Goal: Task Accomplishment & Management: Use online tool/utility

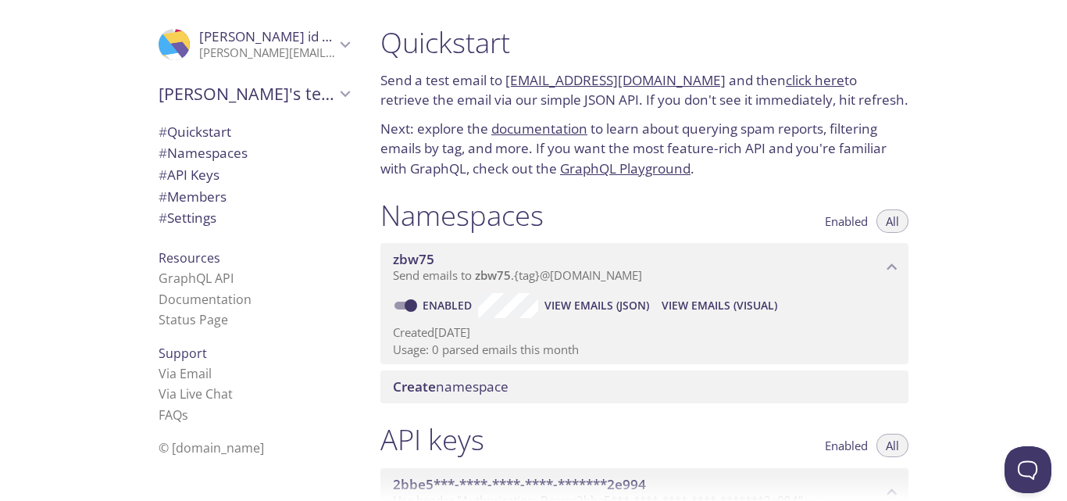
click at [198, 79] on div "[PERSON_NAME]'s team" at bounding box center [254, 93] width 216 height 41
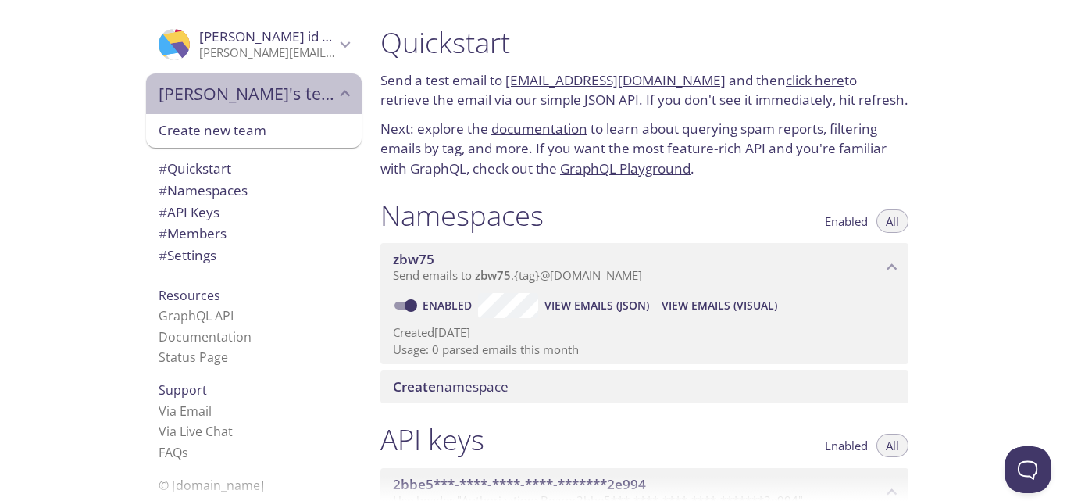
click at [198, 86] on span "[PERSON_NAME]'s team" at bounding box center [247, 94] width 177 height 22
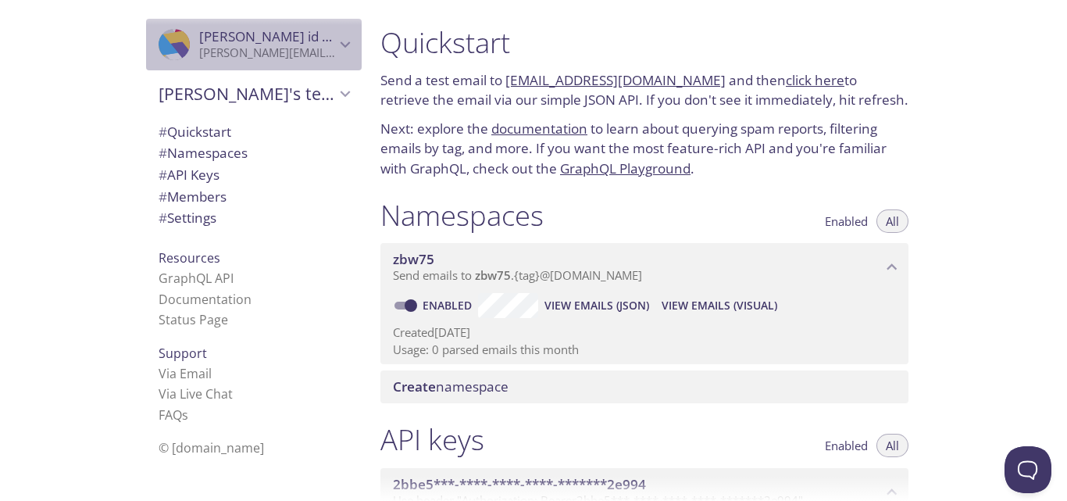
click at [237, 51] on p "[PERSON_NAME][EMAIL_ADDRESS][DOMAIN_NAME]" at bounding box center [267, 53] width 136 height 16
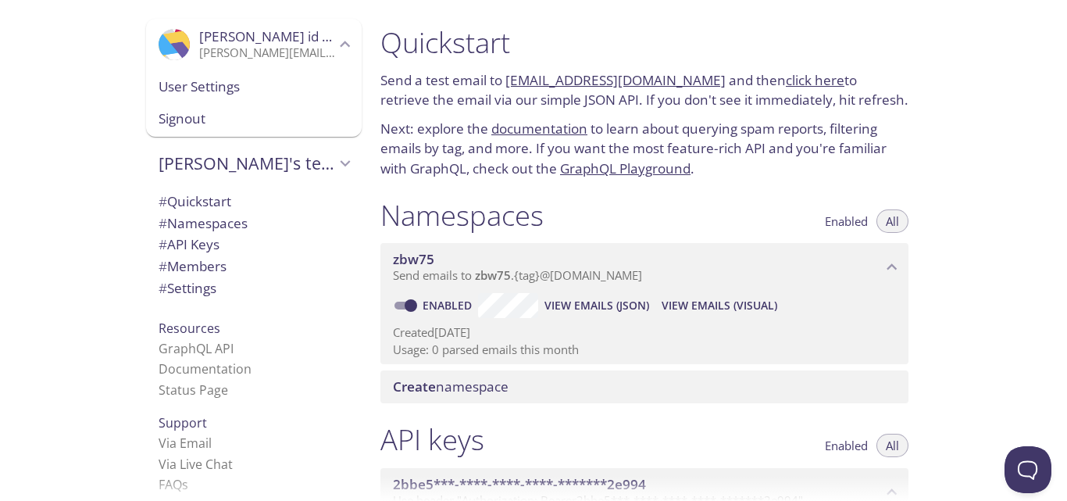
click at [237, 51] on p "[PERSON_NAME][EMAIL_ADDRESS][DOMAIN_NAME]" at bounding box center [267, 53] width 136 height 16
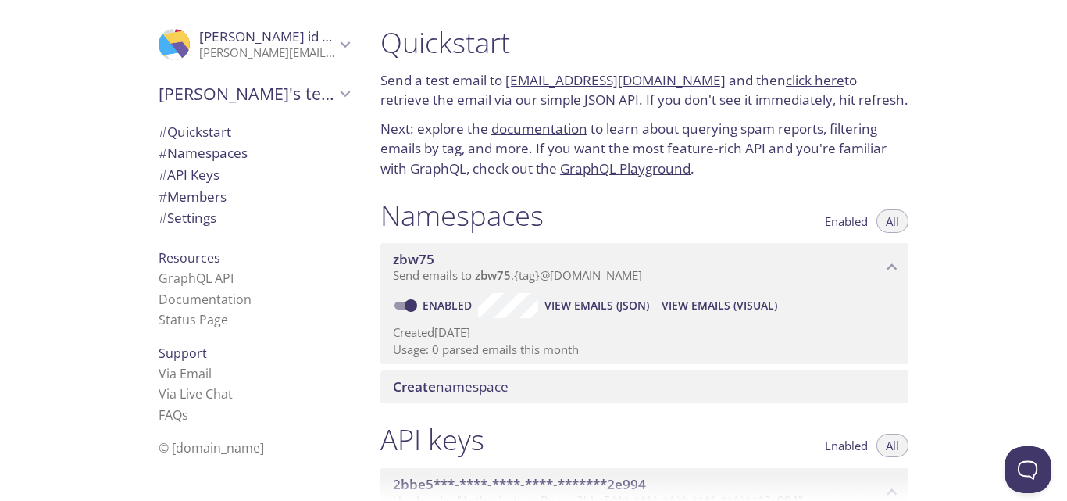
click at [237, 51] on p "[PERSON_NAME][EMAIL_ADDRESS][DOMAIN_NAME]" at bounding box center [267, 53] width 136 height 16
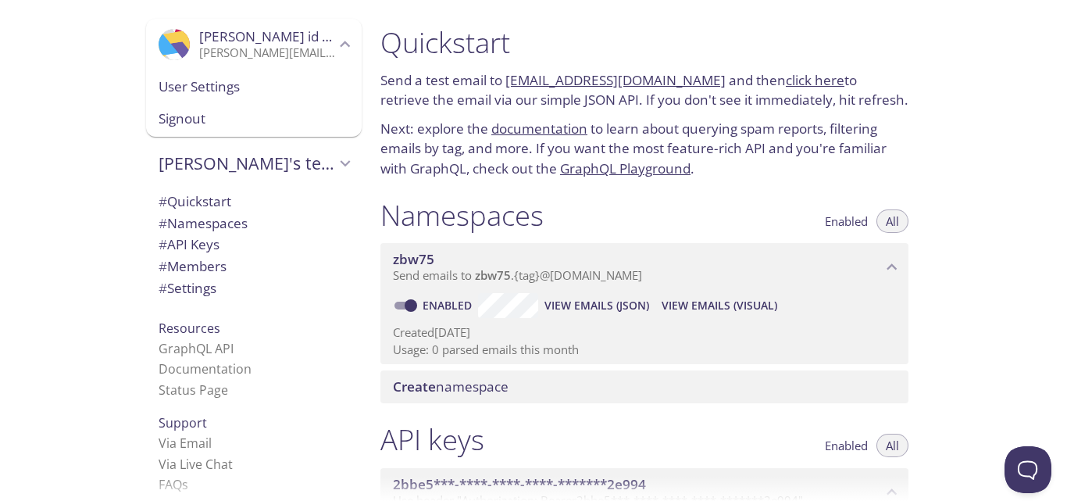
click at [247, 51] on p "[PERSON_NAME][EMAIL_ADDRESS][DOMAIN_NAME]" at bounding box center [267, 53] width 136 height 16
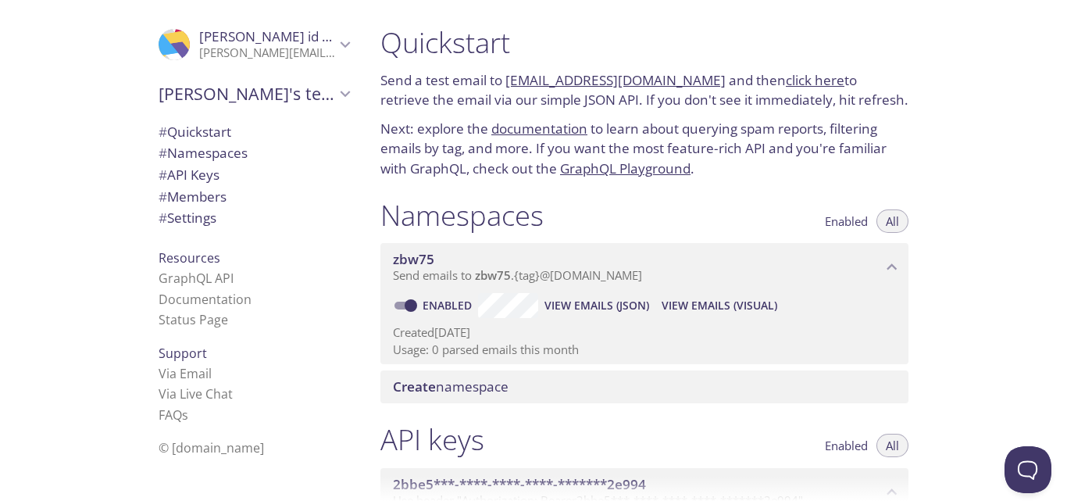
click at [465, 49] on h1 "Quickstart" at bounding box center [644, 42] width 528 height 35
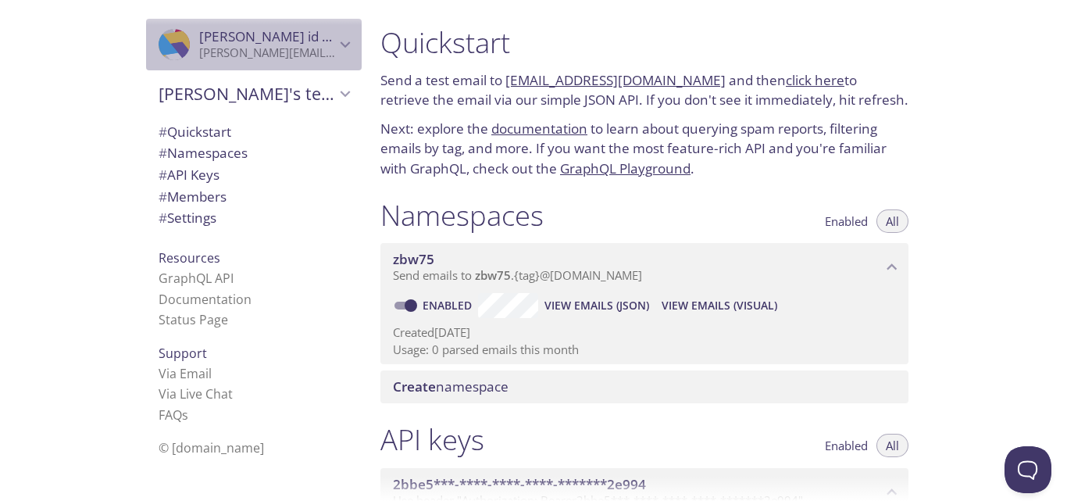
click at [209, 44] on span "[PERSON_NAME] id said" at bounding box center [273, 36] width 148 height 18
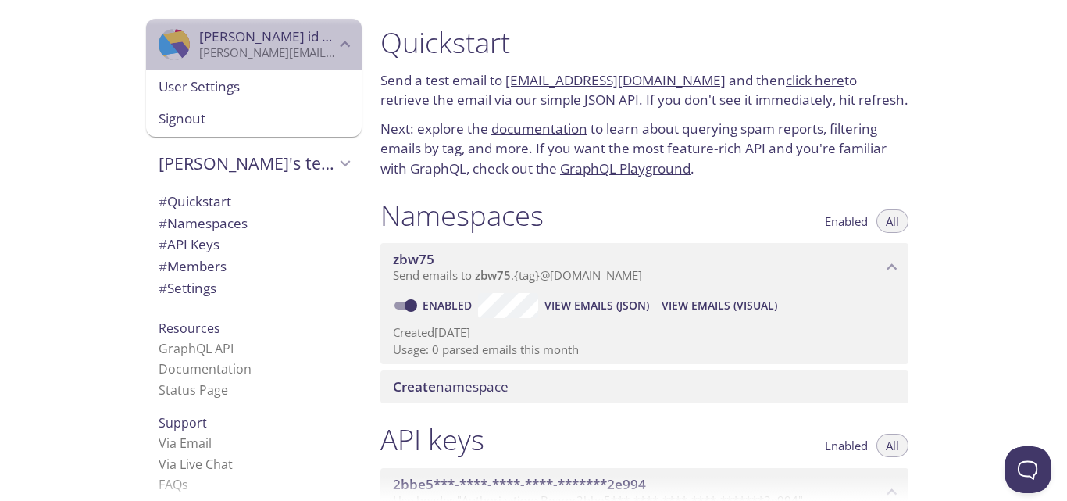
click at [182, 44] on icon "Jalal id said" at bounding box center [192, 34] width 20 height 34
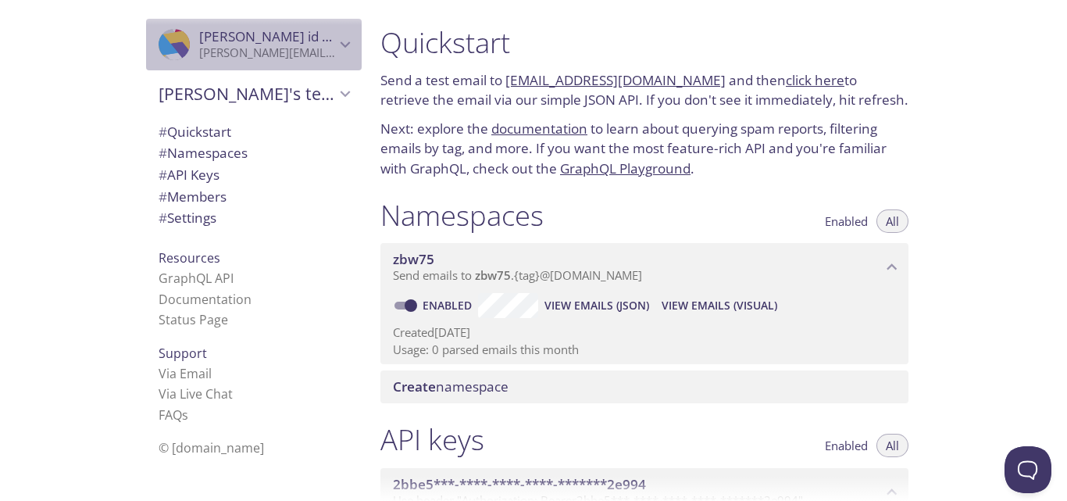
click at [182, 43] on icon "Jalal id said" at bounding box center [192, 34] width 20 height 34
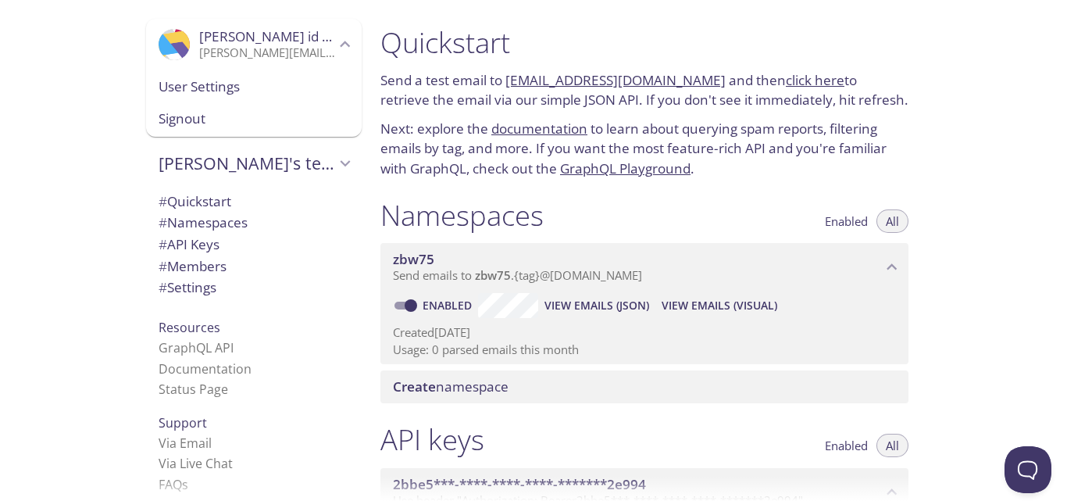
click at [182, 43] on icon "Jalal id said" at bounding box center [192, 34] width 20 height 34
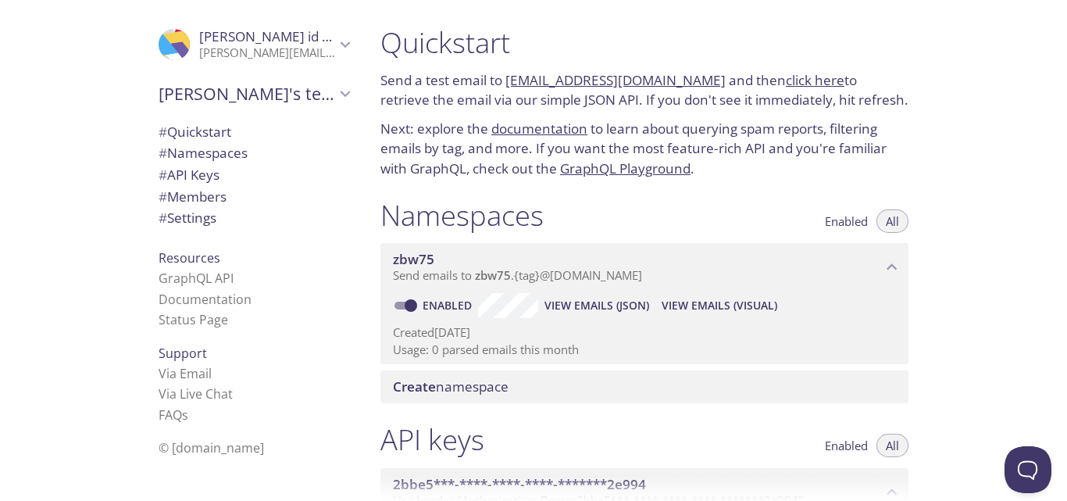
click at [182, 43] on icon "Jalal id said" at bounding box center [192, 34] width 20 height 34
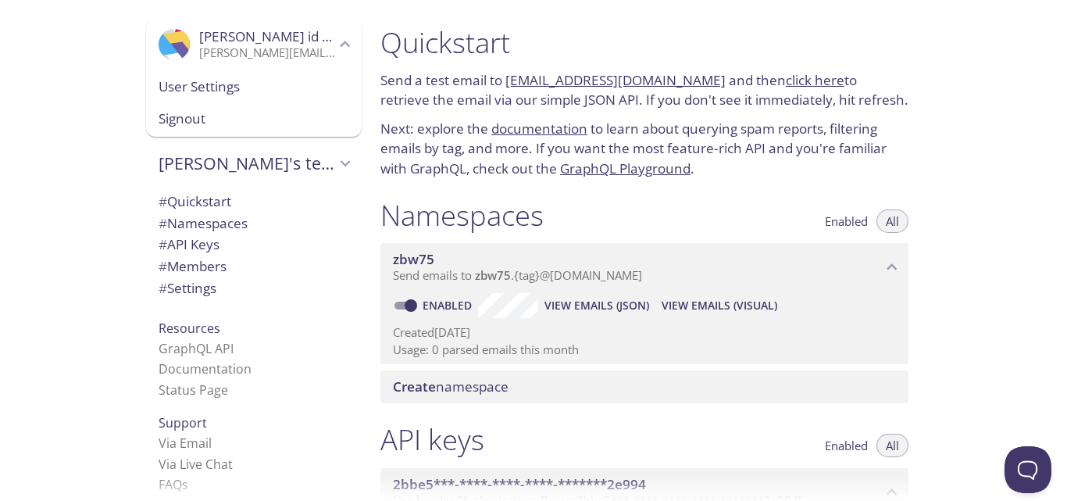
click at [178, 77] on span "User Settings" at bounding box center [254, 87] width 191 height 20
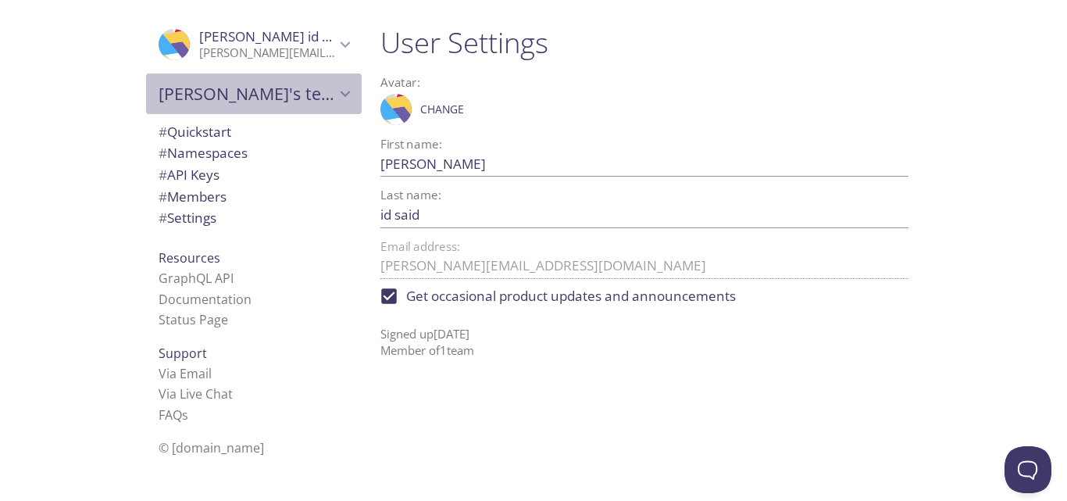
click at [212, 102] on span "[PERSON_NAME]'s team" at bounding box center [247, 94] width 177 height 22
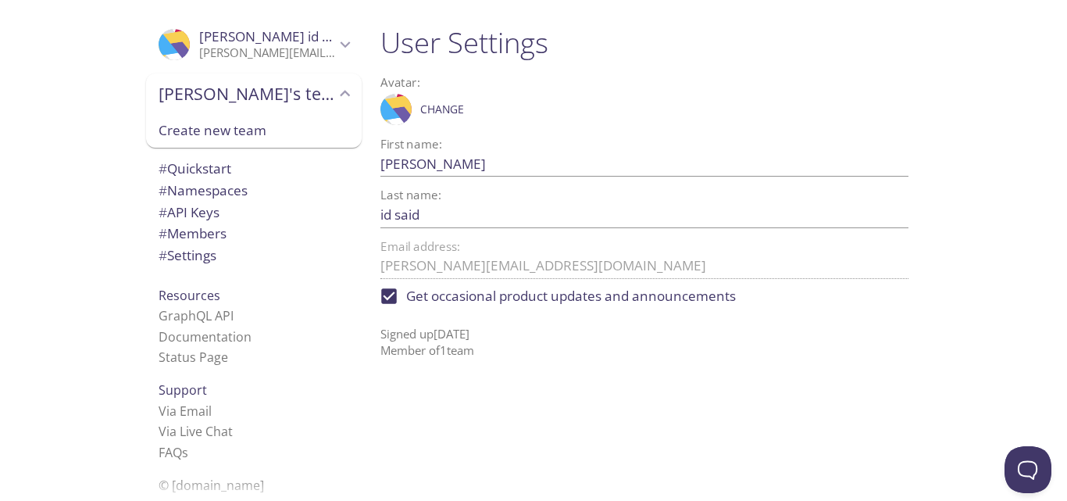
click at [212, 169] on span "# Quickstart" at bounding box center [195, 168] width 73 height 18
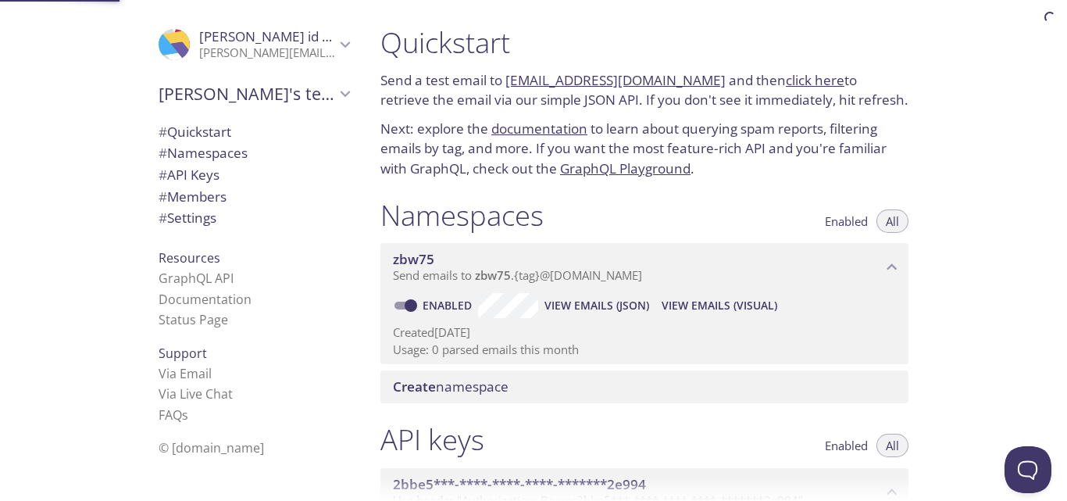
scroll to position [25, 0]
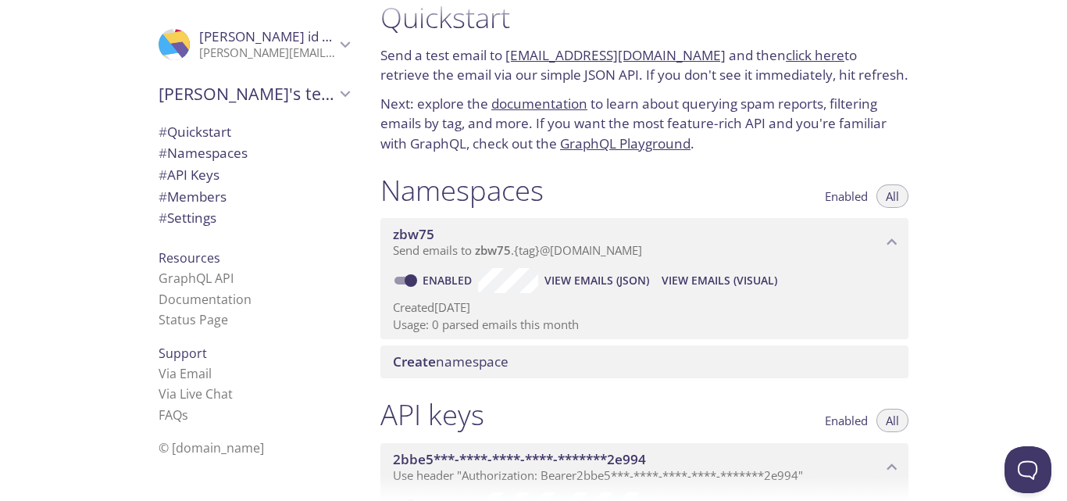
click at [616, 52] on link "[EMAIL_ADDRESS][DOMAIN_NAME]" at bounding box center [615, 55] width 220 height 18
click at [187, 369] on link "Via Email" at bounding box center [185, 373] width 53 height 17
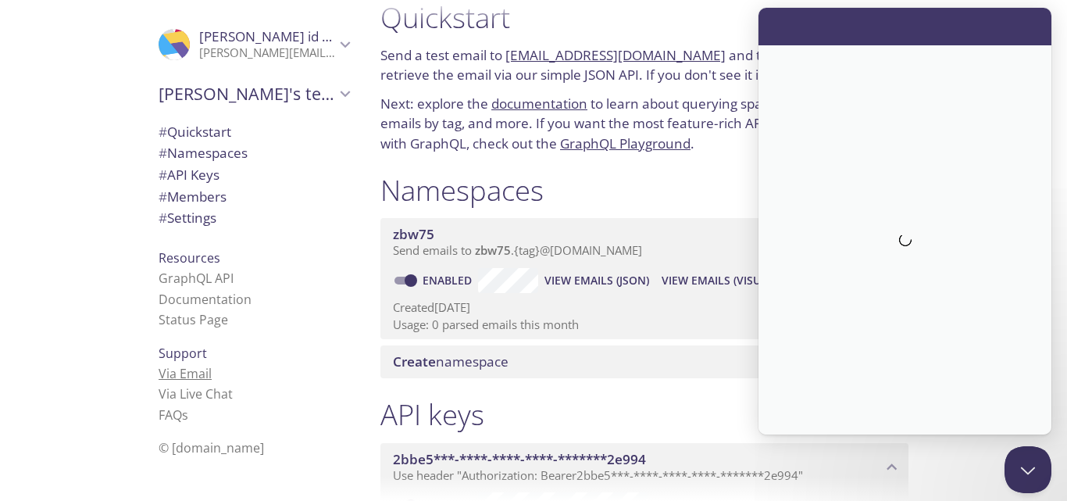
scroll to position [0, 0]
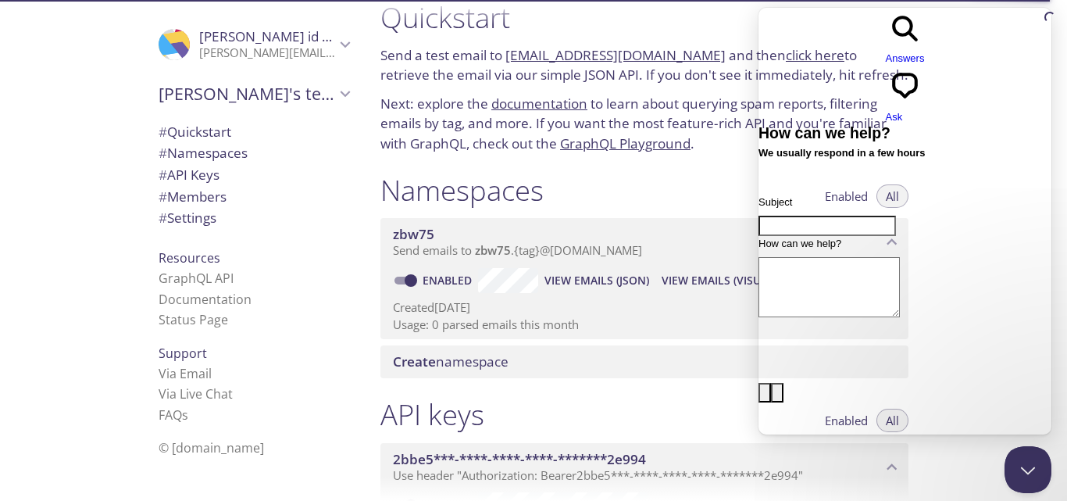
click at [723, 197] on div "Namespaces Enabled All" at bounding box center [644, 192] width 528 height 39
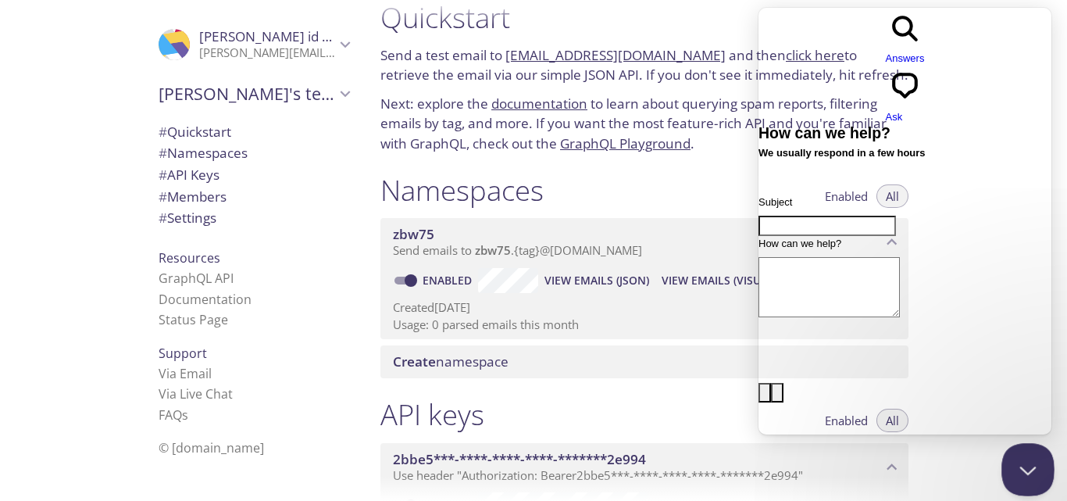
click at [1023, 473] on button "Close Beacon popover" at bounding box center [1024, 466] width 47 height 47
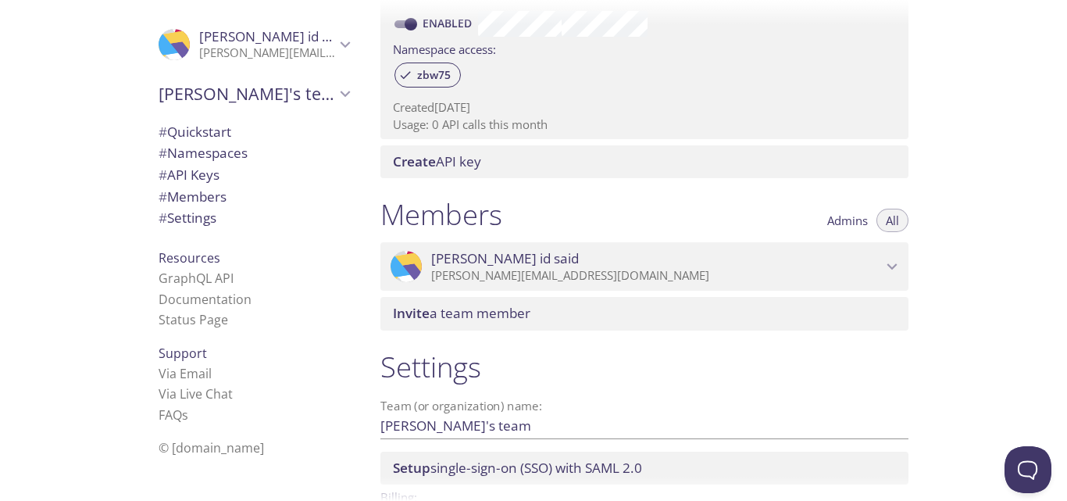
scroll to position [610, 0]
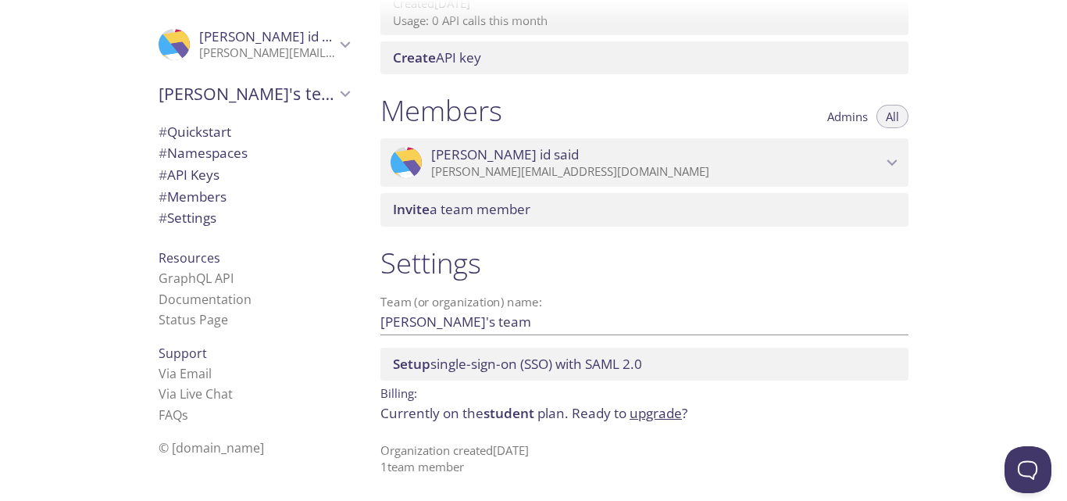
click at [427, 274] on h1 "Settings" at bounding box center [644, 262] width 528 height 35
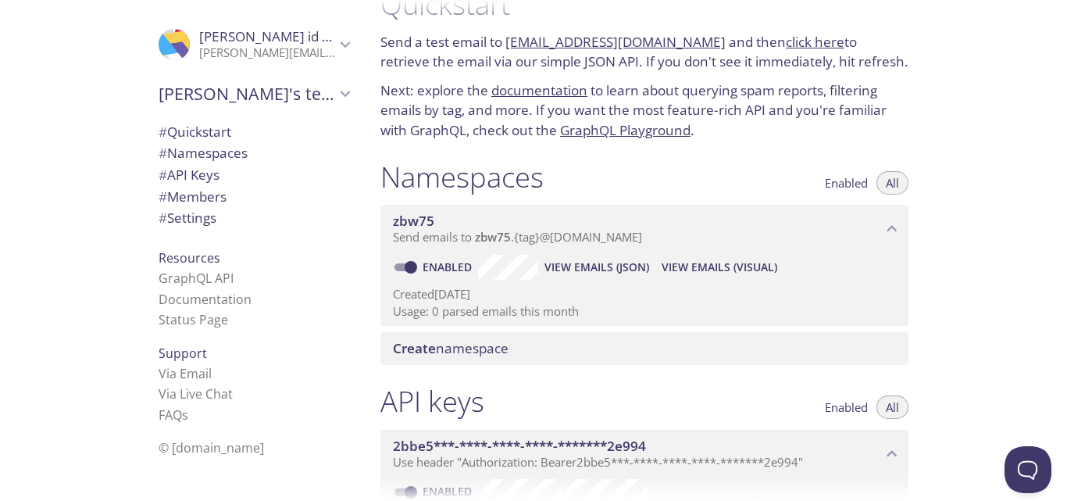
scroll to position [0, 0]
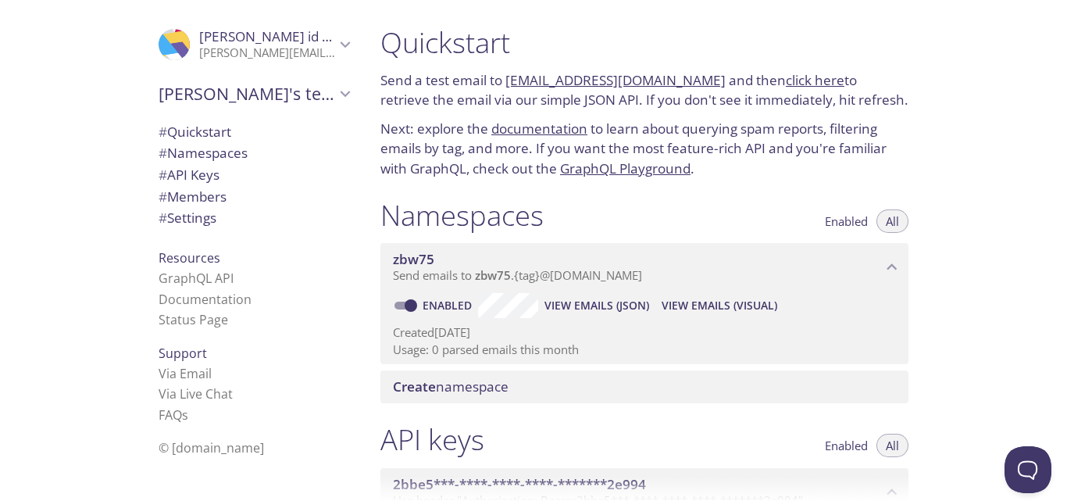
click at [592, 279] on span "Send emails to zbw75 . {tag} @[DOMAIN_NAME]" at bounding box center [517, 275] width 249 height 16
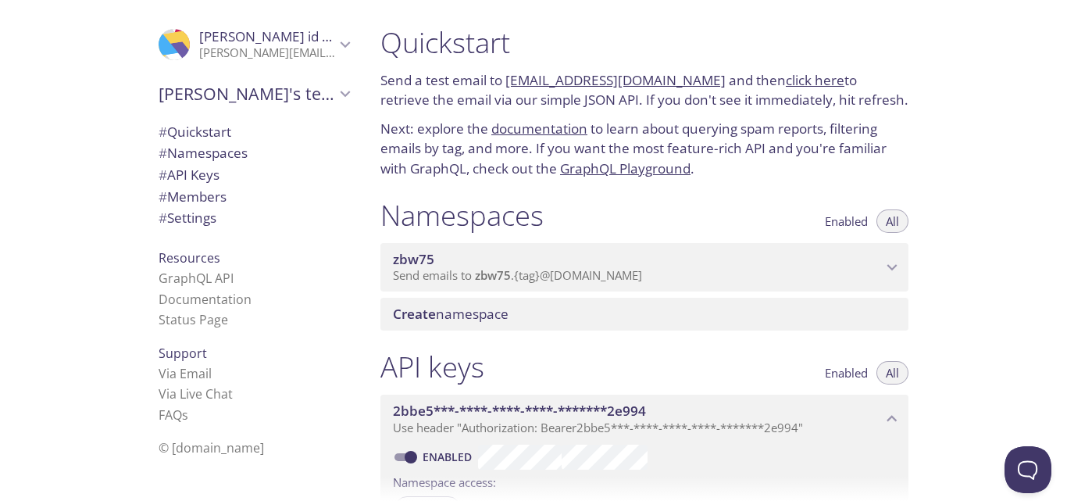
click at [592, 279] on span "Send emails to zbw75 . {tag} @[DOMAIN_NAME]" at bounding box center [517, 275] width 249 height 16
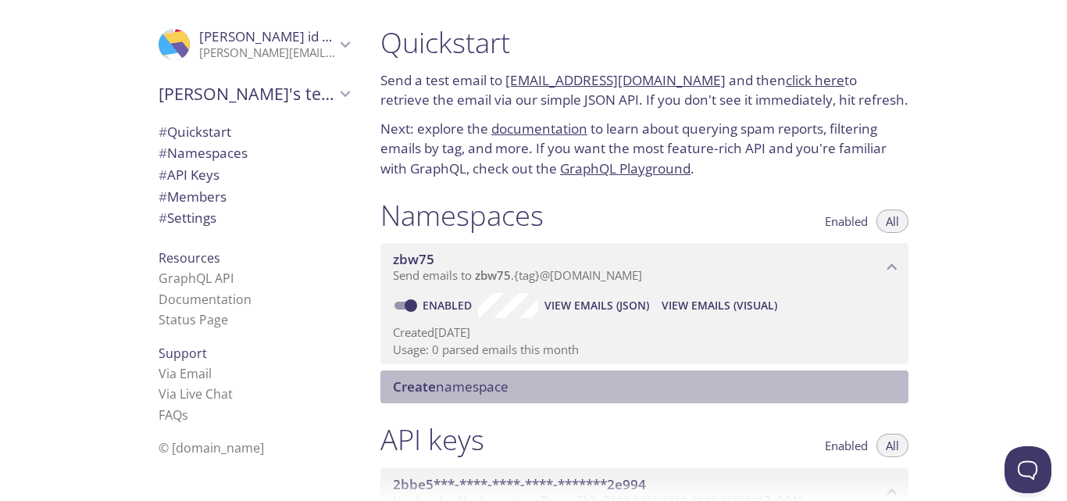
click at [536, 379] on span "Create namespace" at bounding box center [647, 386] width 509 height 17
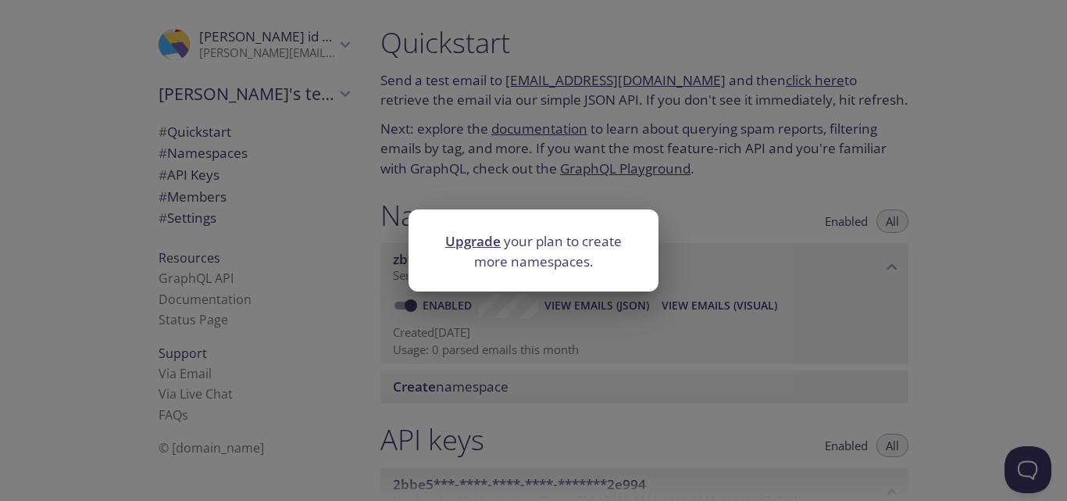
click at [651, 355] on div "Upgrade your plan to create more namespaces." at bounding box center [533, 250] width 1067 height 501
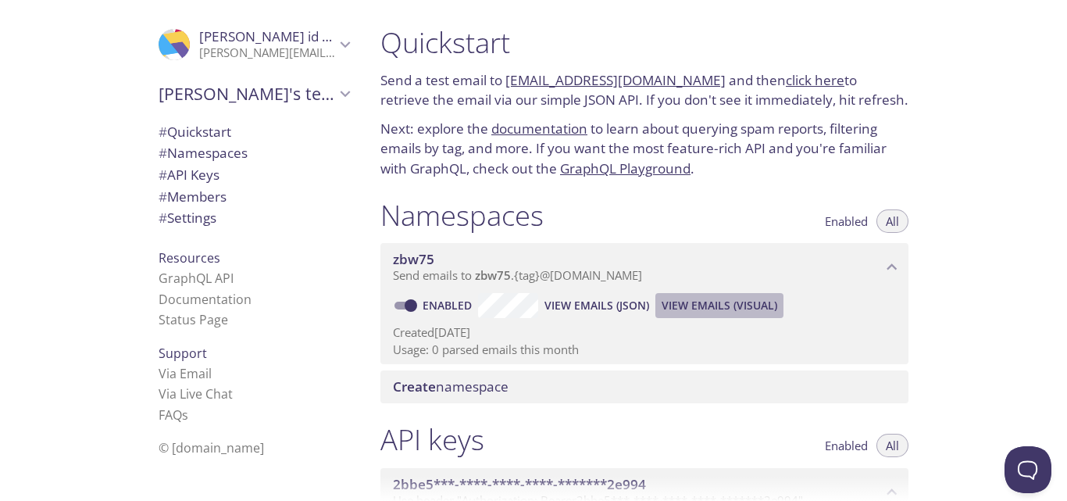
click at [723, 307] on span "View Emails (Visual)" at bounding box center [720, 305] width 116 height 19
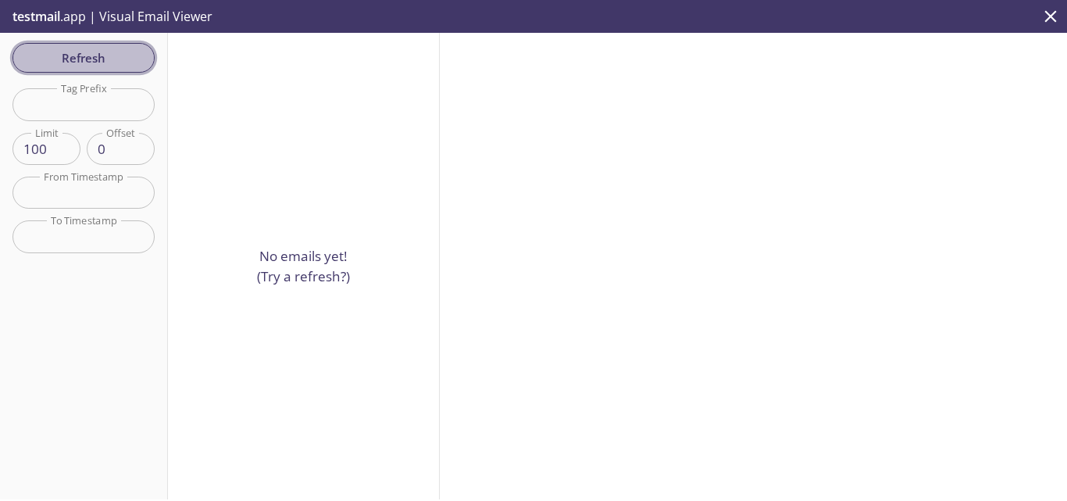
click at [122, 66] on span "Refresh" at bounding box center [83, 58] width 117 height 20
click at [120, 96] on input "text" at bounding box center [83, 104] width 142 height 32
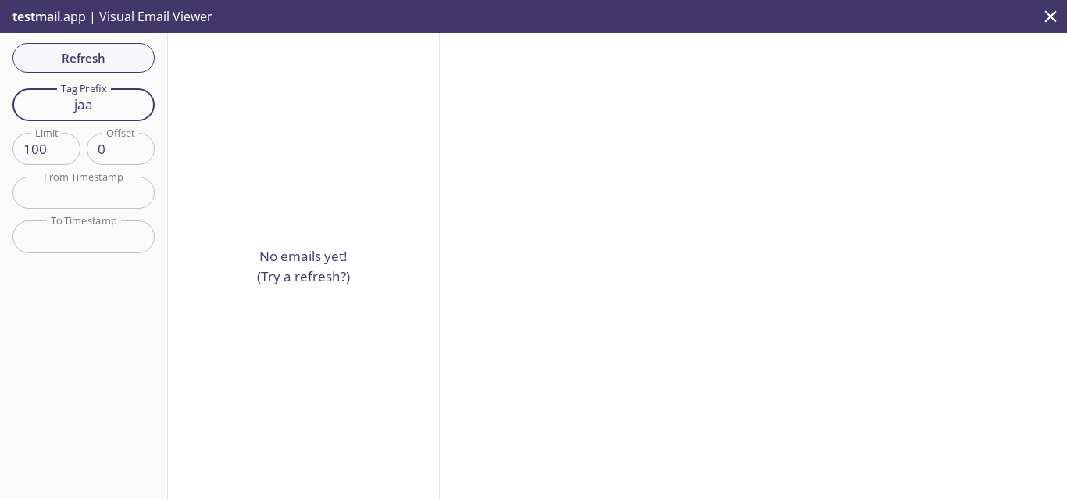
type input "jaa"
click at [92, 198] on input "text" at bounding box center [83, 193] width 142 height 32
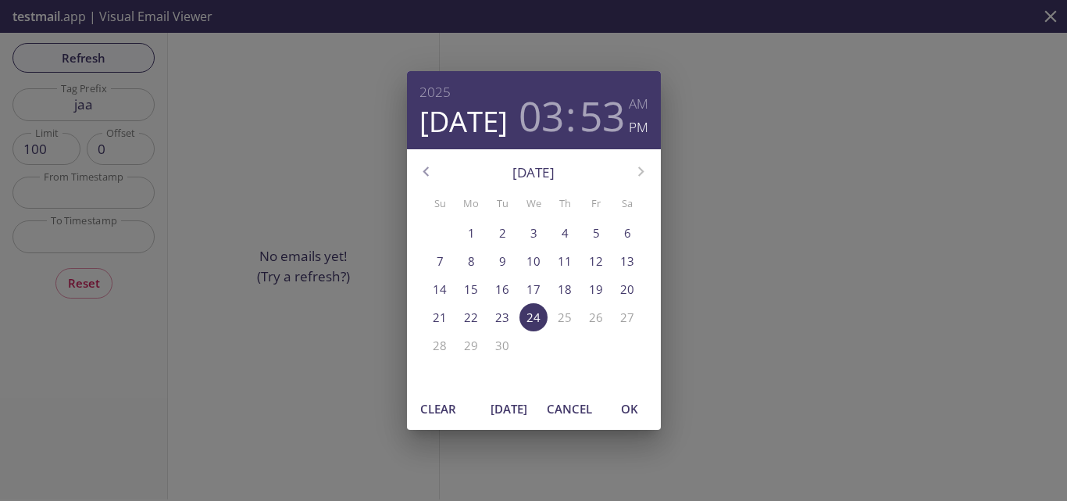
click at [107, 197] on div "[DATE] 03 : 53 AM PM [DATE] Su Mo Tu We Th Fr Sa 31 1 2 3 4 5 6 7 8 9 10 11 12 …" at bounding box center [533, 250] width 1067 height 501
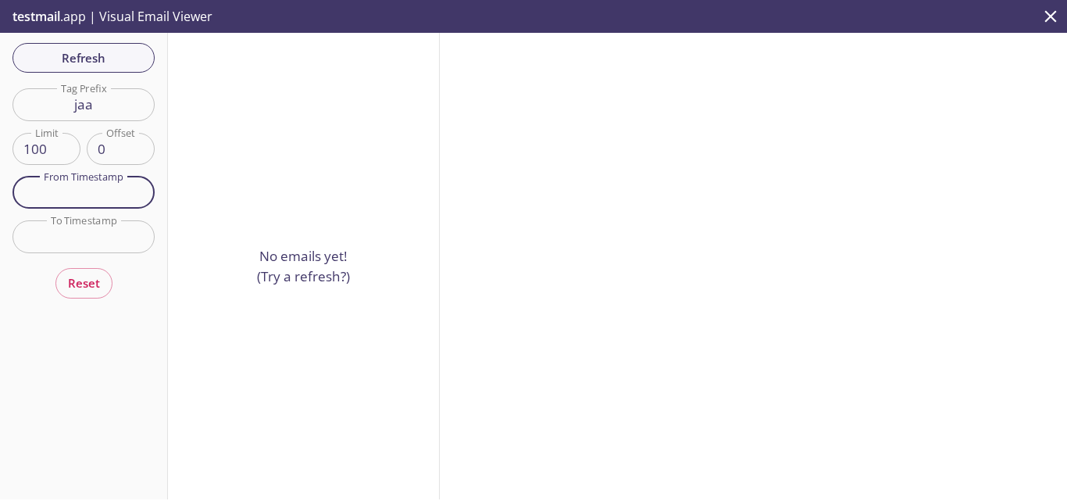
click at [107, 197] on input "text" at bounding box center [83, 193] width 142 height 32
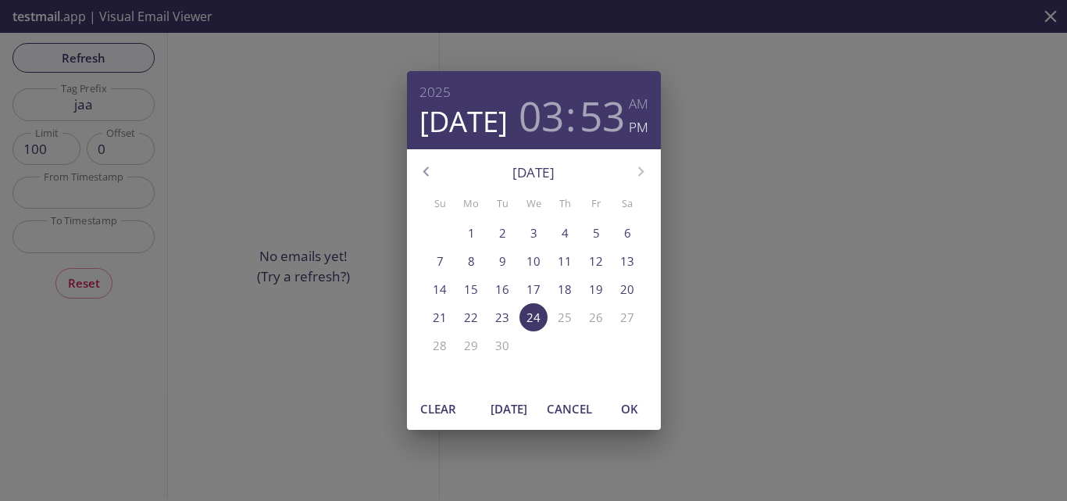
click at [107, 197] on div "[DATE] 03 : 53 AM PM [DATE] Su Mo Tu We Th Fr Sa 31 1 2 3 4 5 6 7 8 9 10 11 12 …" at bounding box center [533, 250] width 1067 height 501
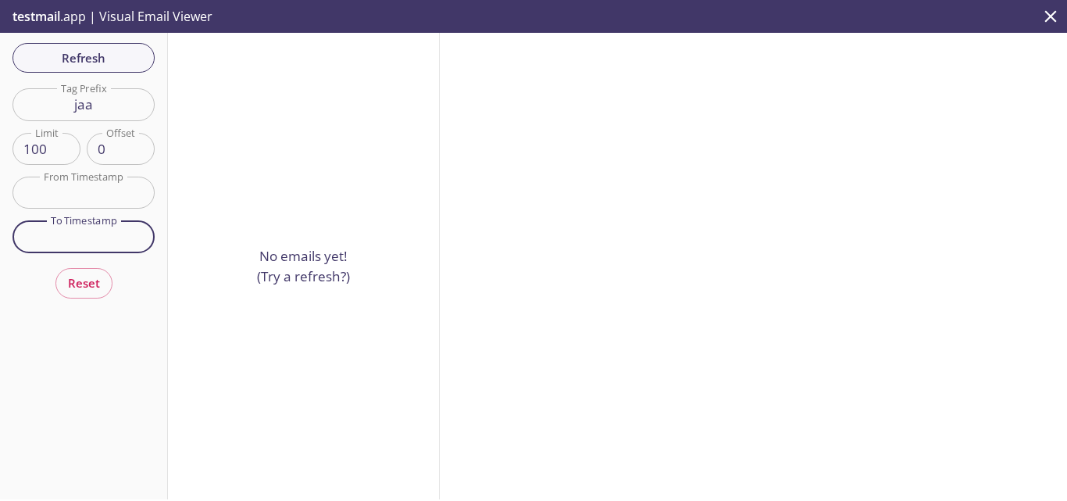
click at [108, 238] on input "text" at bounding box center [83, 236] width 142 height 32
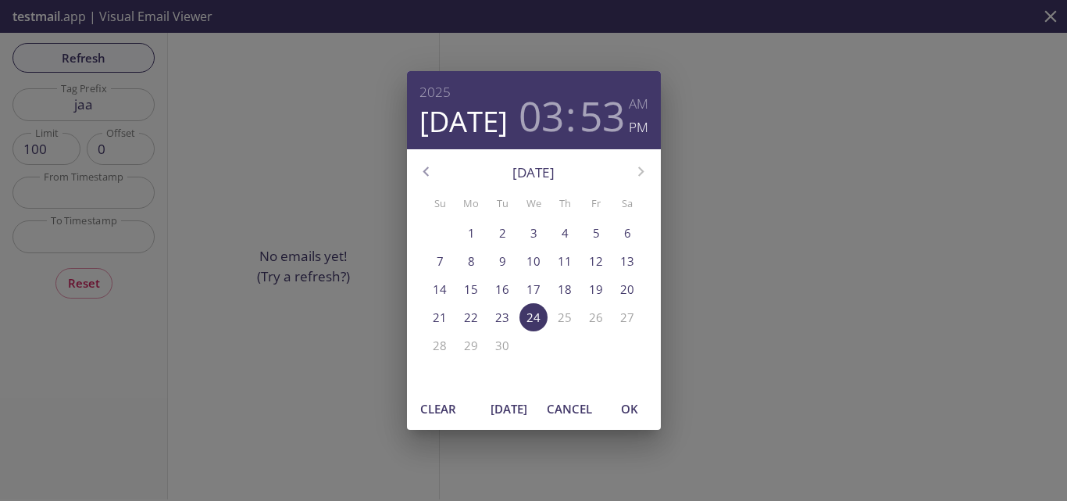
click at [108, 238] on div "[DATE] 03 : 53 AM PM [DATE] Su Mo Tu We Th Fr Sa 31 1 2 3 4 5 6 7 8 9 10 11 12 …" at bounding box center [533, 250] width 1067 height 501
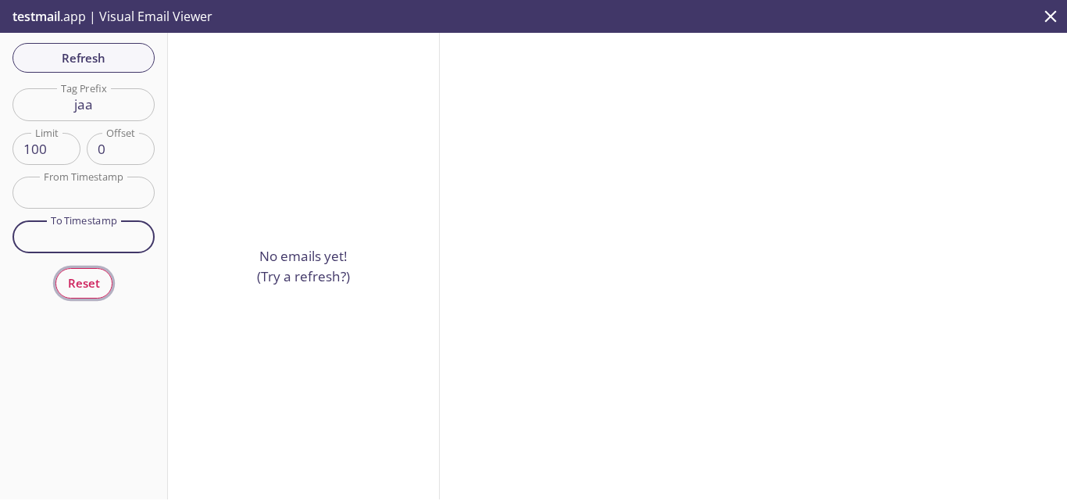
click at [97, 280] on span "Reset" at bounding box center [84, 283] width 32 height 20
click at [299, 272] on p "No emails yet! (Try a refresh?)" at bounding box center [303, 266] width 93 height 40
